Goal: Task Accomplishment & Management: Manage account settings

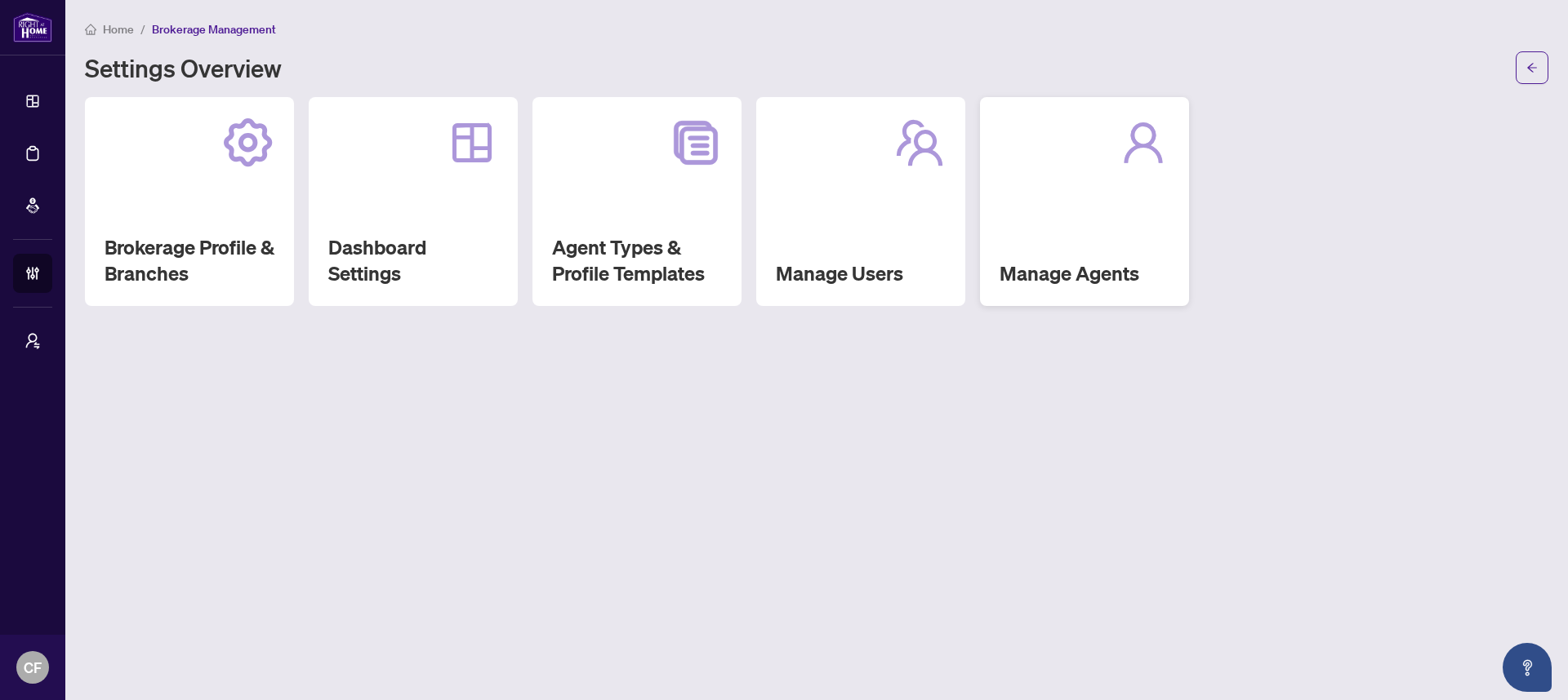
click at [1113, 253] on div "Manage Agents" at bounding box center [1085, 202] width 209 height 209
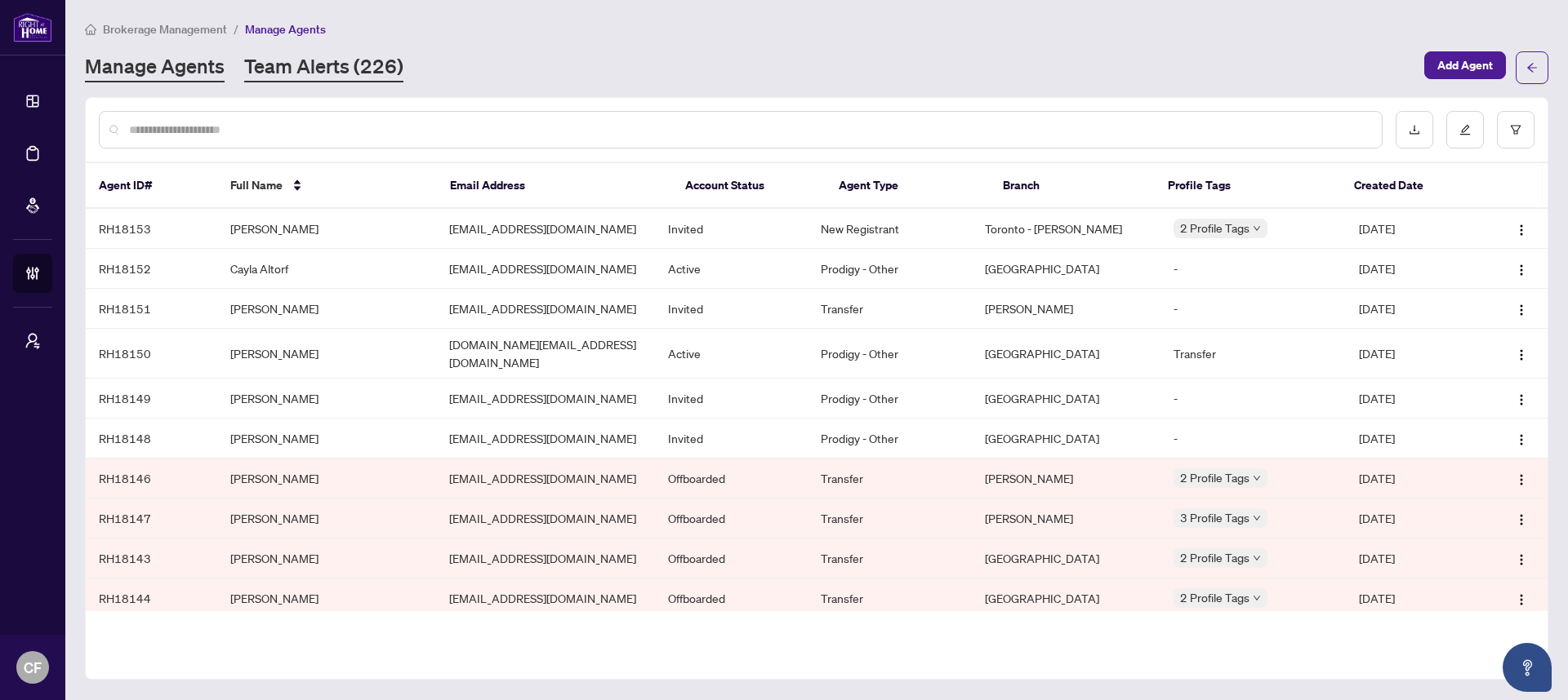
click at [309, 73] on link "Team Alerts (226)" at bounding box center [324, 67] width 159 height 29
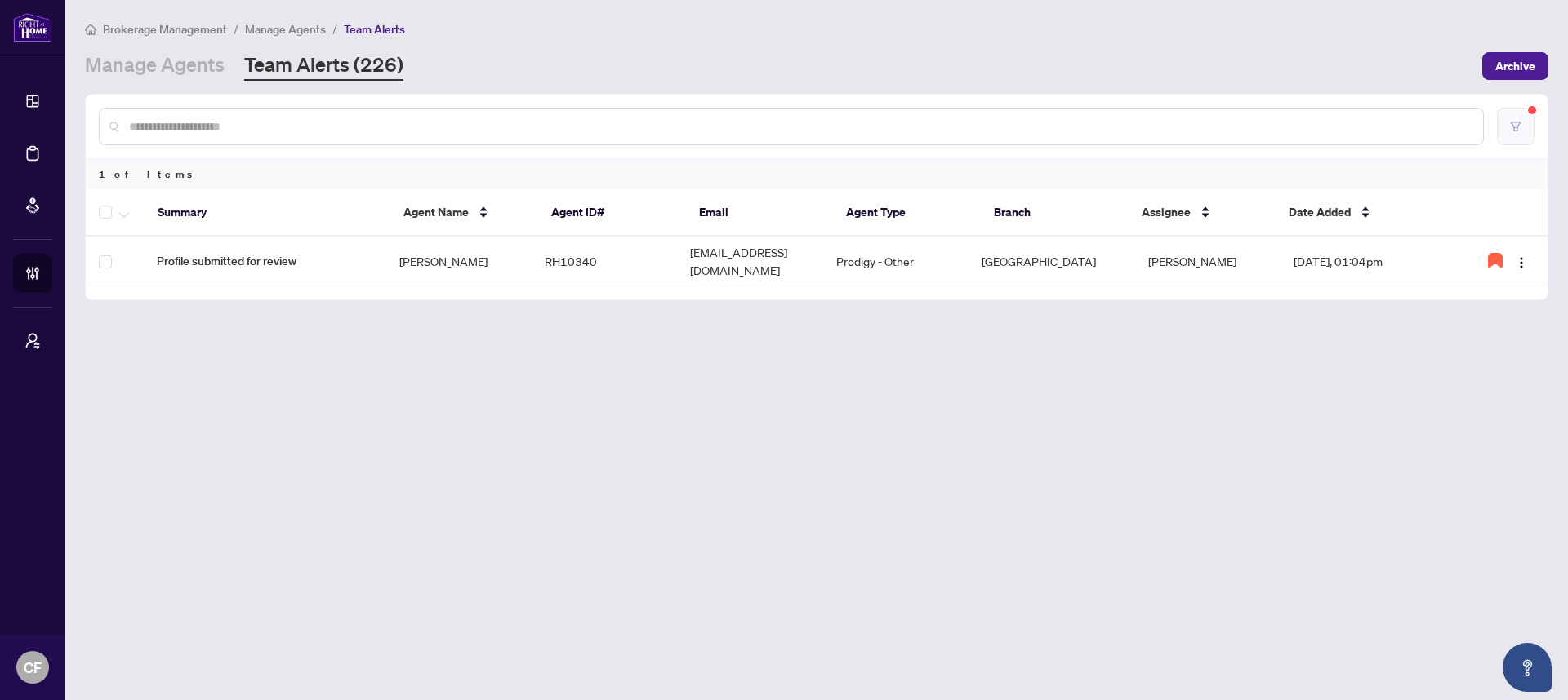
click at [1502, 135] on button "button" at bounding box center [1516, 127] width 37 height 37
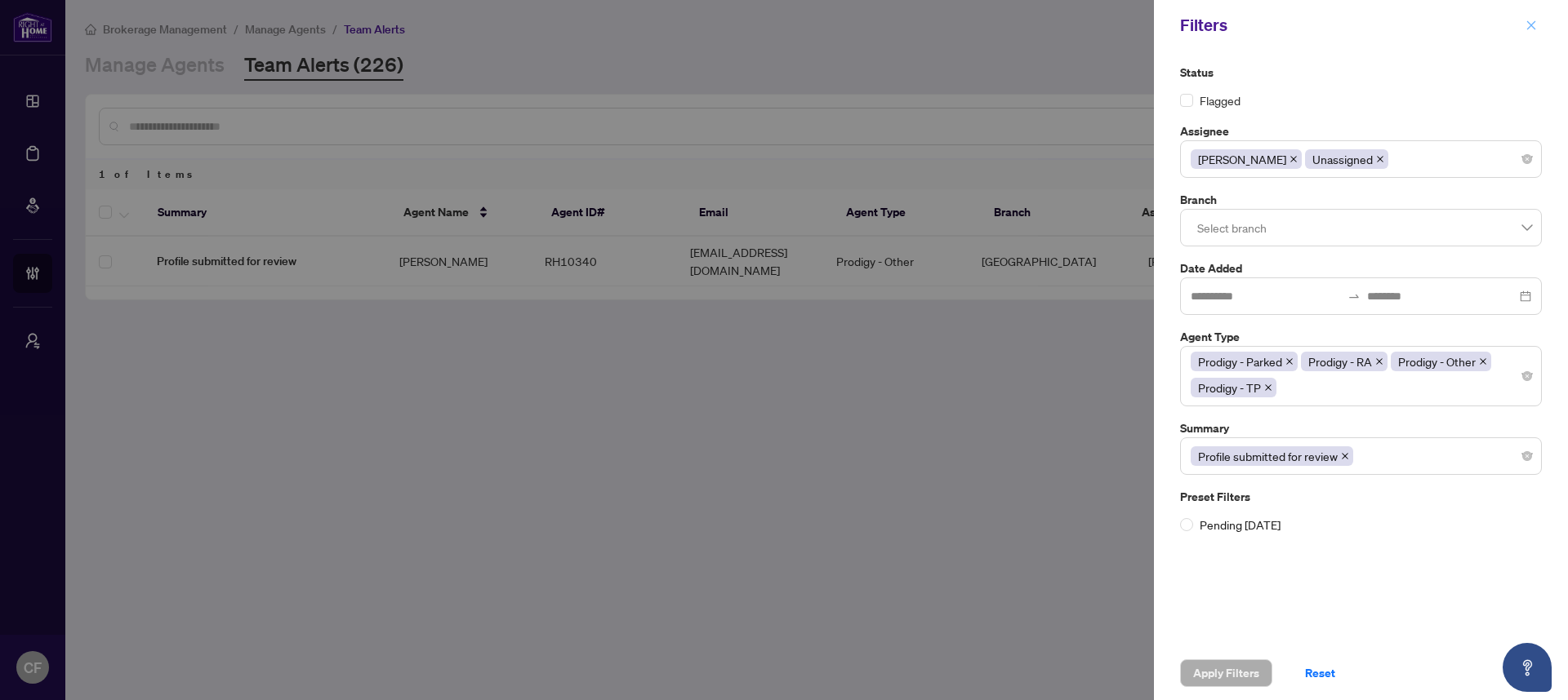
click at [1534, 25] on icon "close" at bounding box center [1531, 25] width 12 height 12
